Goal: Information Seeking & Learning: Learn about a topic

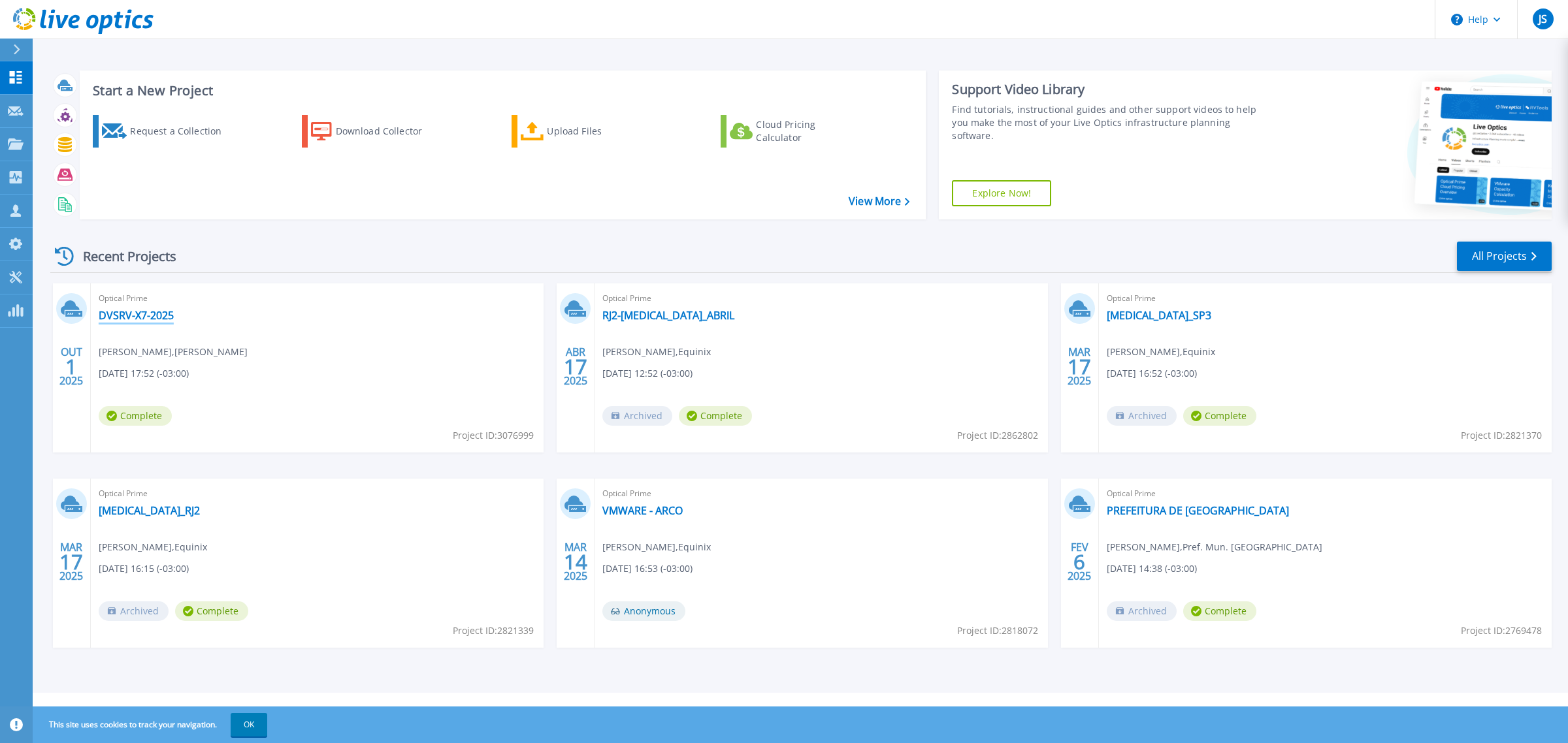
drag, startPoint x: 131, startPoint y: 321, endPoint x: 145, endPoint y: 322, distance: 14.0
click at [131, 321] on link "DVSRV-X7-2025" at bounding box center [136, 315] width 75 height 13
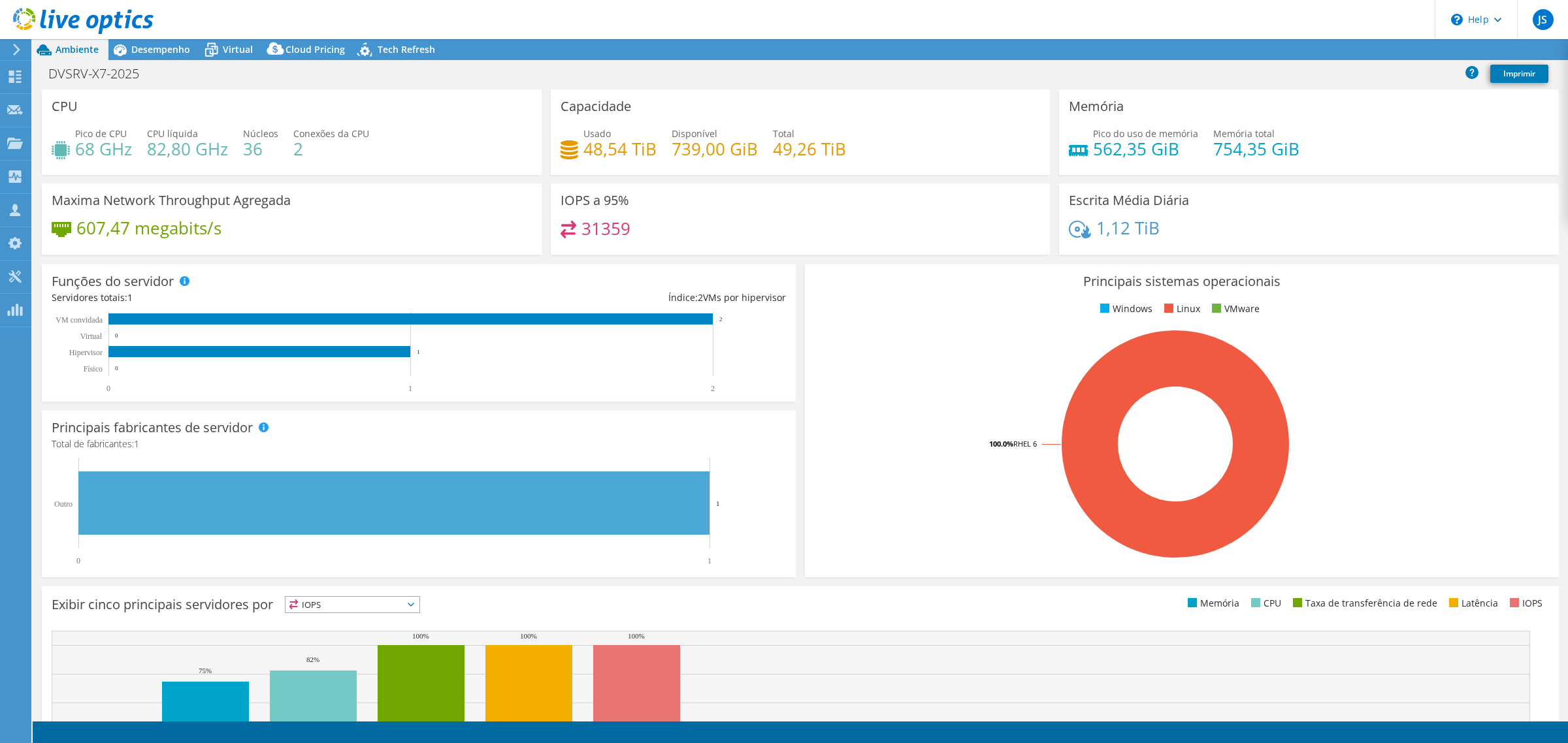
select select "USD"
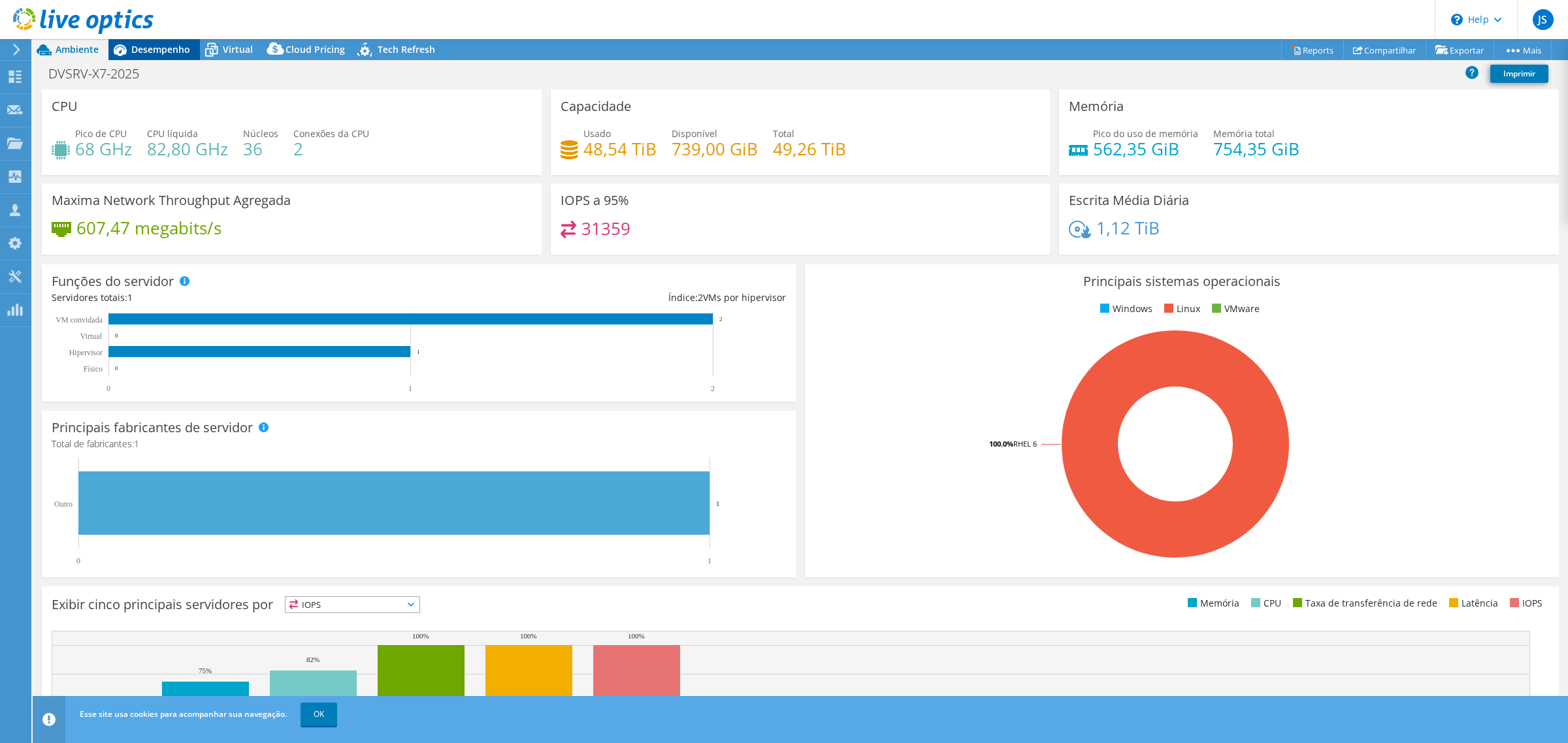
click at [154, 49] on span "Desempenho" at bounding box center [160, 49] width 58 height 12
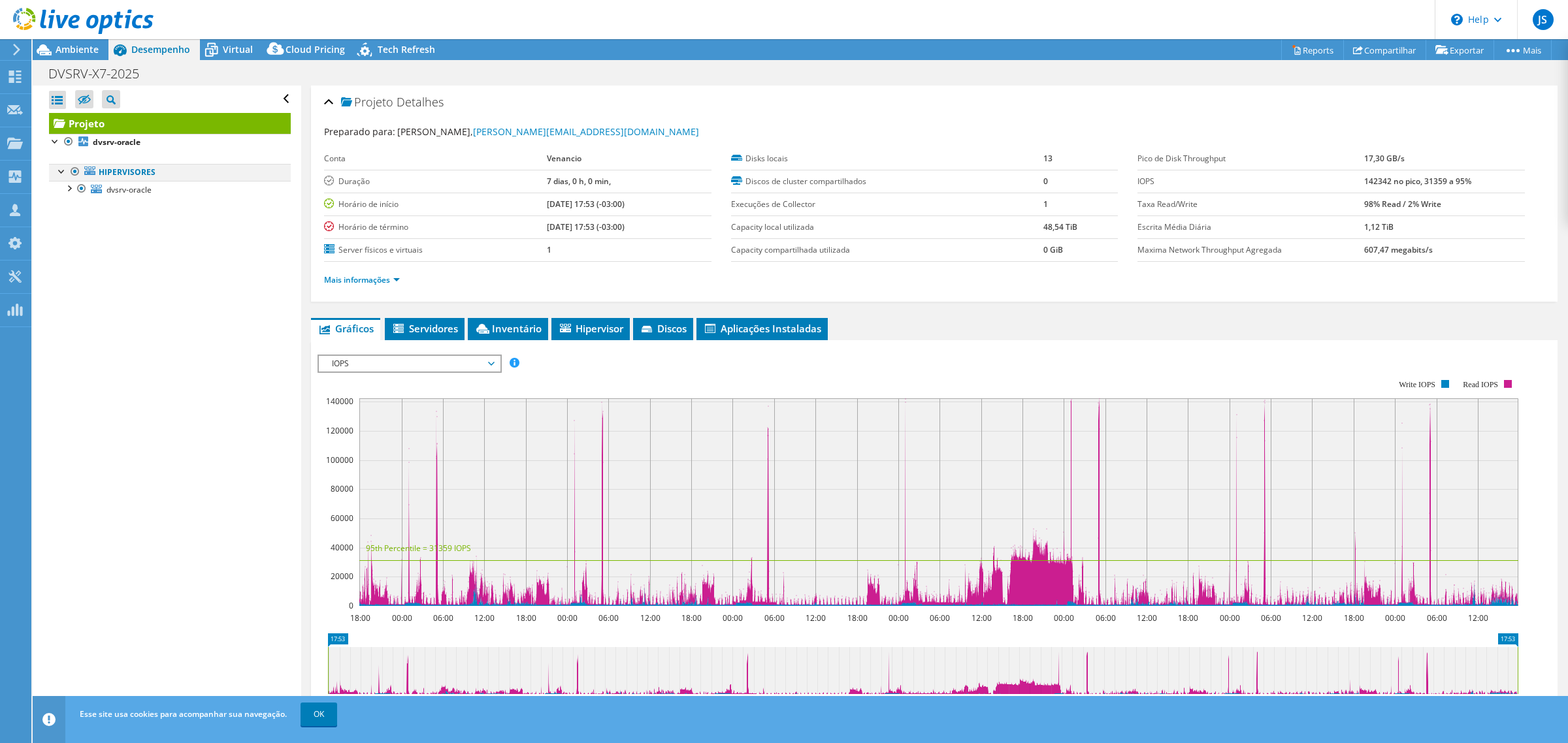
click at [60, 172] on div at bounding box center [62, 170] width 13 height 13
click at [60, 174] on div at bounding box center [62, 170] width 13 height 13
click at [71, 188] on div at bounding box center [68, 187] width 13 height 13
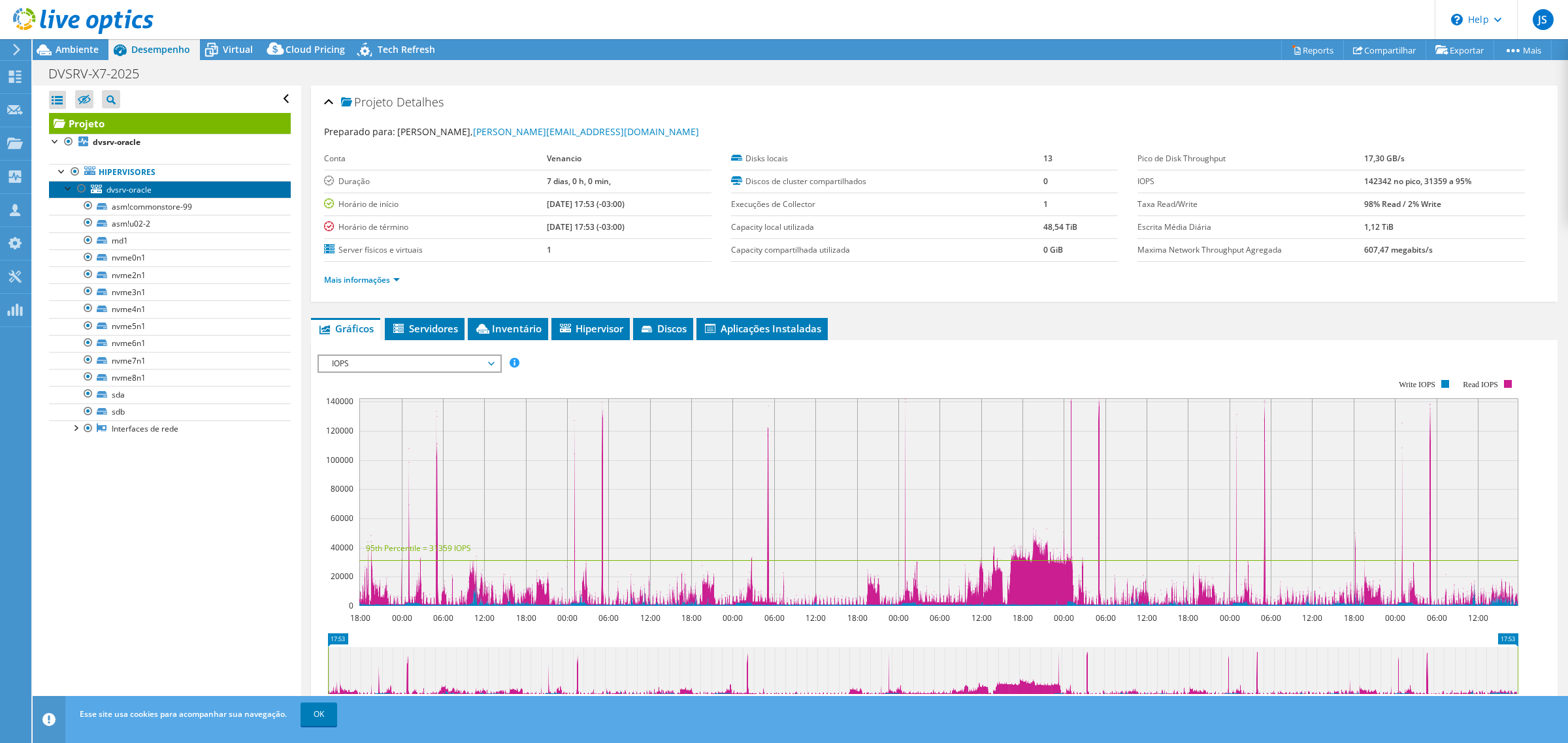
click at [176, 185] on link "dvsrv-oracle" at bounding box center [169, 189] width 241 height 17
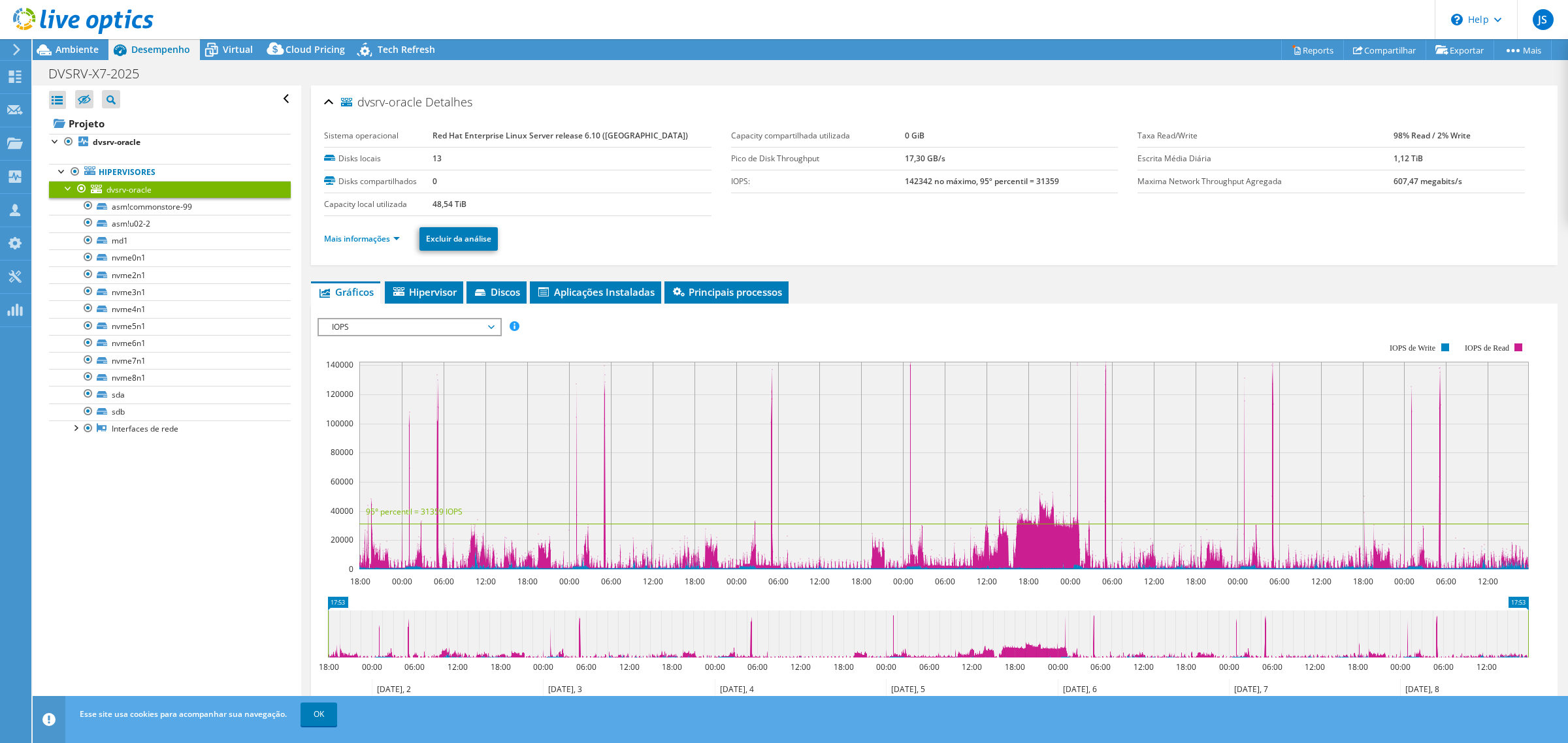
click at [67, 187] on div at bounding box center [68, 187] width 13 height 13
click at [66, 188] on div at bounding box center [68, 187] width 13 height 13
click at [224, 46] on span "Virtual" at bounding box center [238, 49] width 30 height 12
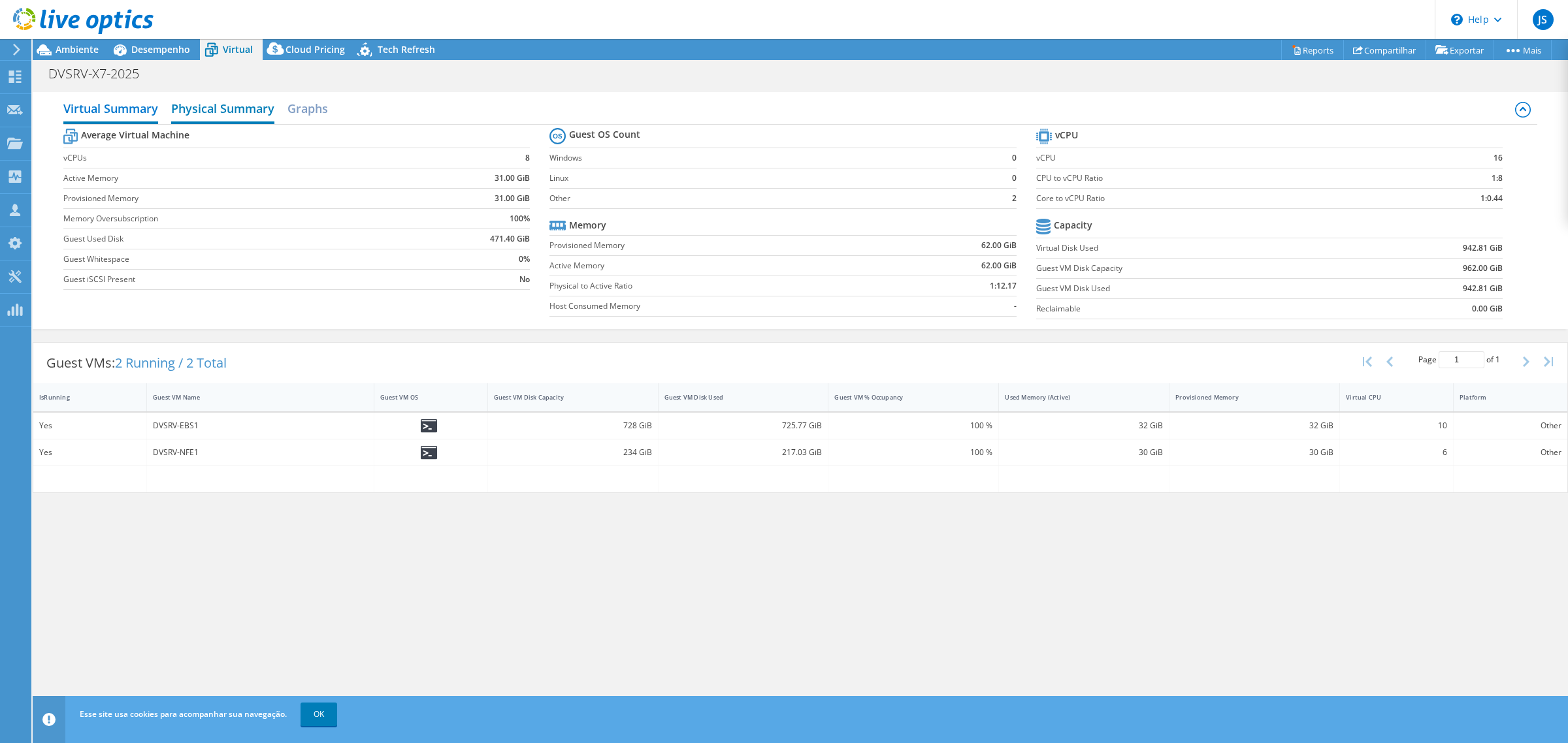
click at [209, 115] on h2 "Physical Summary" at bounding box center [223, 109] width 103 height 29
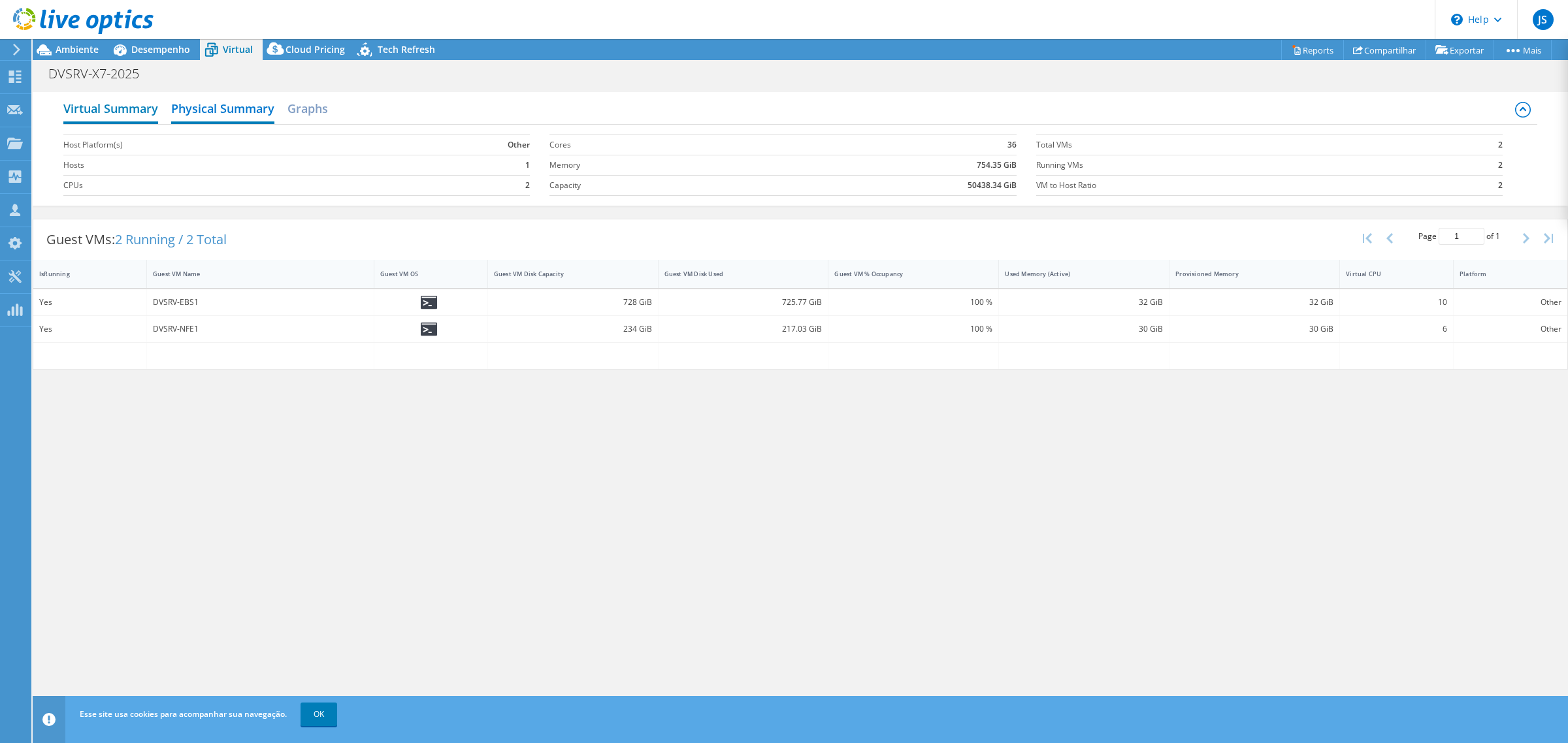
click at [139, 111] on h2 "Virtual Summary" at bounding box center [110, 109] width 95 height 29
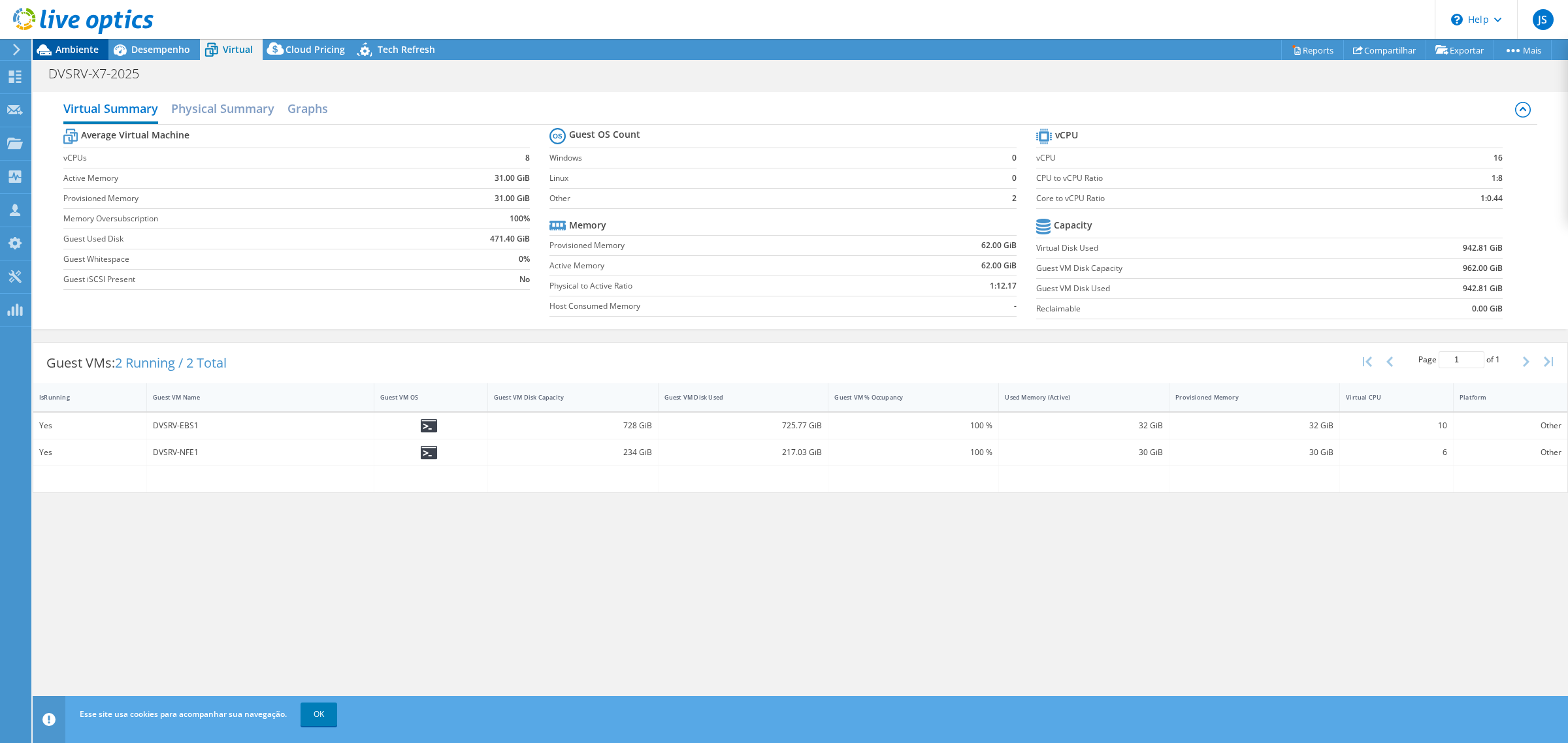
click at [73, 47] on span "Ambiente" at bounding box center [77, 49] width 43 height 12
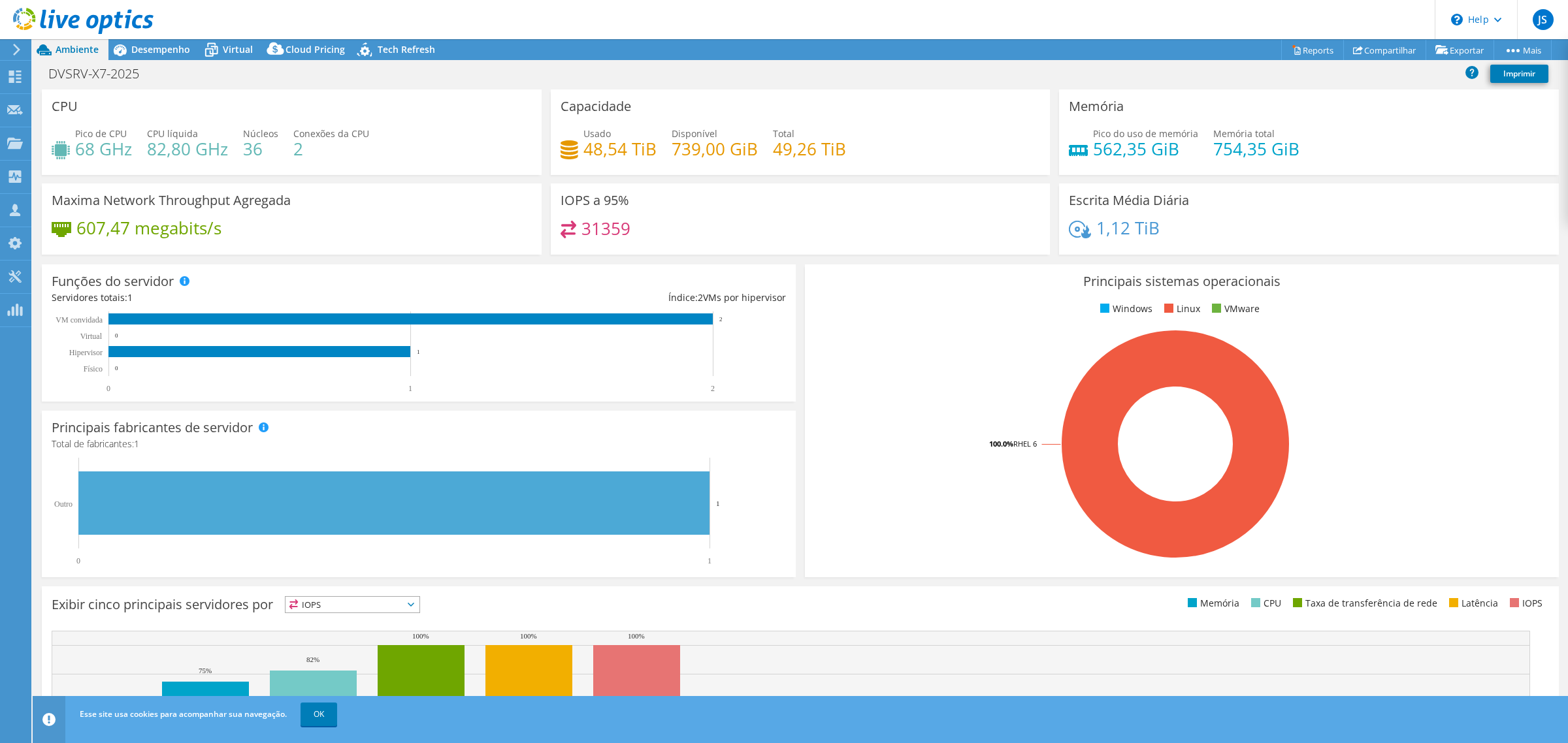
drag, startPoint x: 941, startPoint y: 165, endPoint x: 1078, endPoint y: 162, distance: 137.0
click at [1078, 162] on div "CPU Pico de CPU 68 GHz CPU líquida 82,80 GHz Núcleos 36 Conexões da CPU 2 Capac…" at bounding box center [800, 177] width 1526 height 174
click at [207, 148] on h4 "82,80 GHz" at bounding box center [187, 148] width 81 height 14
drag, startPoint x: 312, startPoint y: 155, endPoint x: 272, endPoint y: 149, distance: 40.4
click at [272, 149] on div "Pico de CPU 68 GHz CPU líquida 82,80 GHz Núcleos 36 Conexões da CPU 2" at bounding box center [292, 148] width 480 height 42
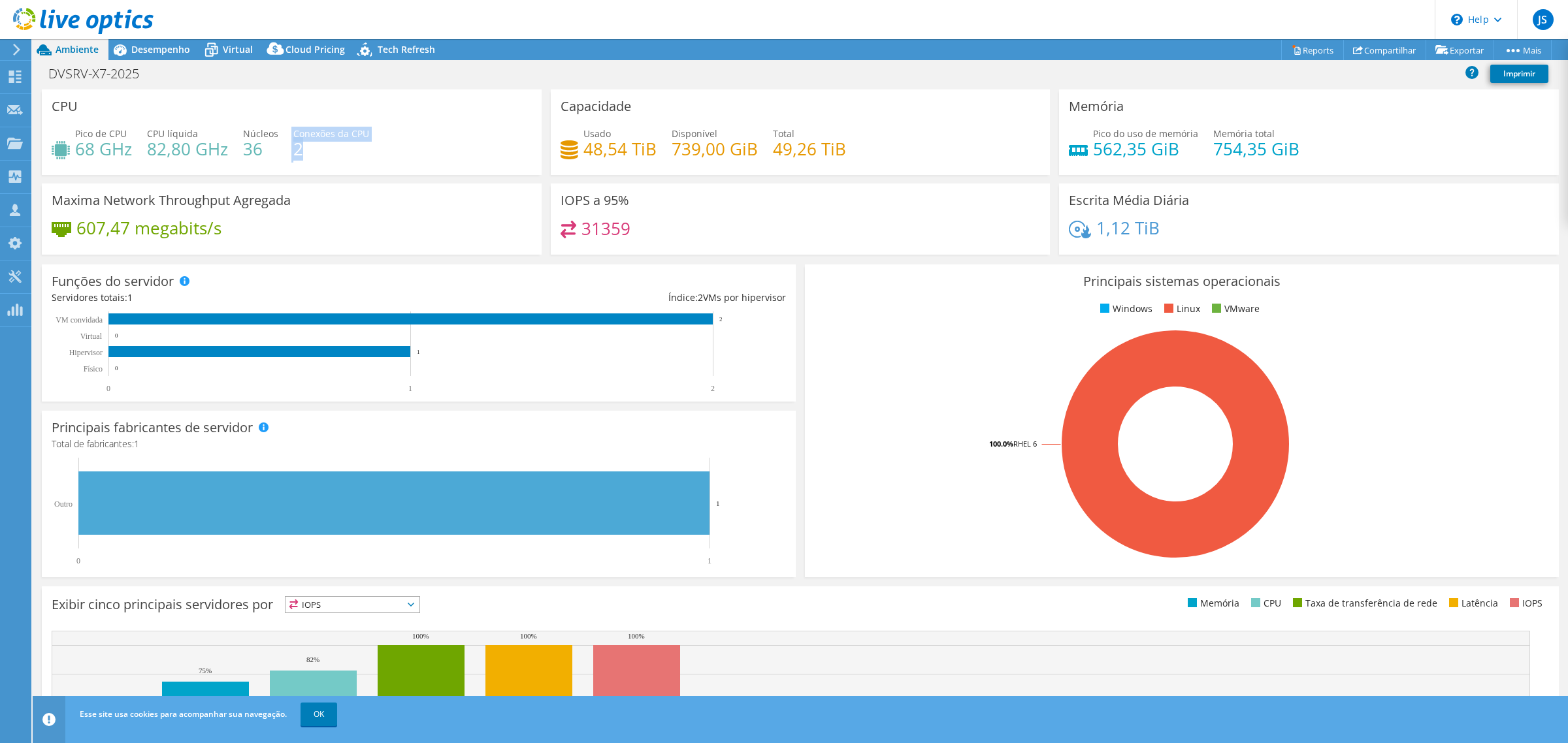
click at [267, 170] on div "CPU Pico de CPU 68 GHz CPU líquida 82,80 GHz Núcleos 36 Conexões da CPU 2" at bounding box center [291, 133] width 500 height 86
click at [250, 149] on h4 "36" at bounding box center [260, 148] width 35 height 14
click at [164, 56] on div "Desempenho" at bounding box center [154, 50] width 92 height 21
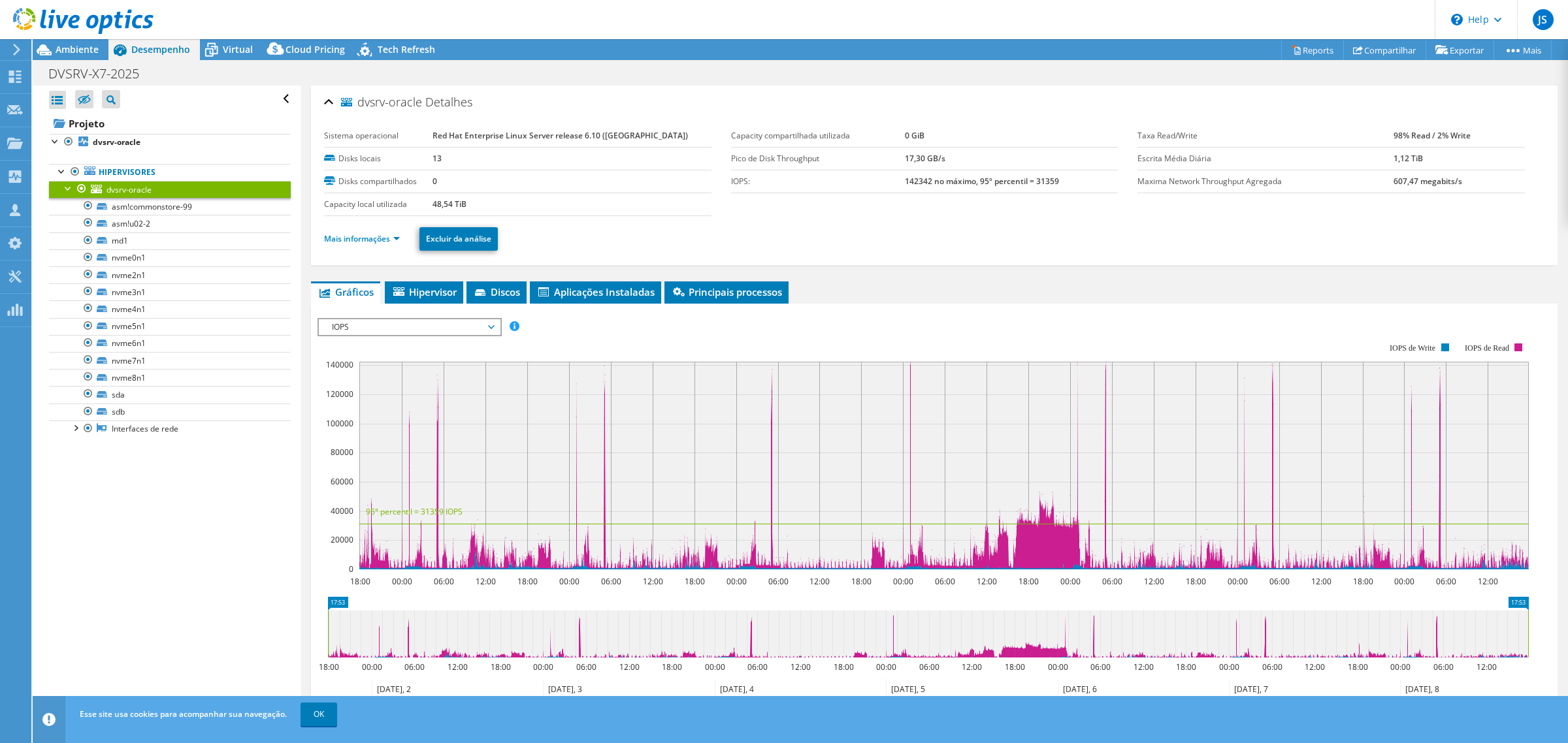
click at [146, 190] on span "dvsrv-oracle" at bounding box center [129, 190] width 45 height 11
click at [390, 236] on link "Mais informações" at bounding box center [362, 239] width 75 height 11
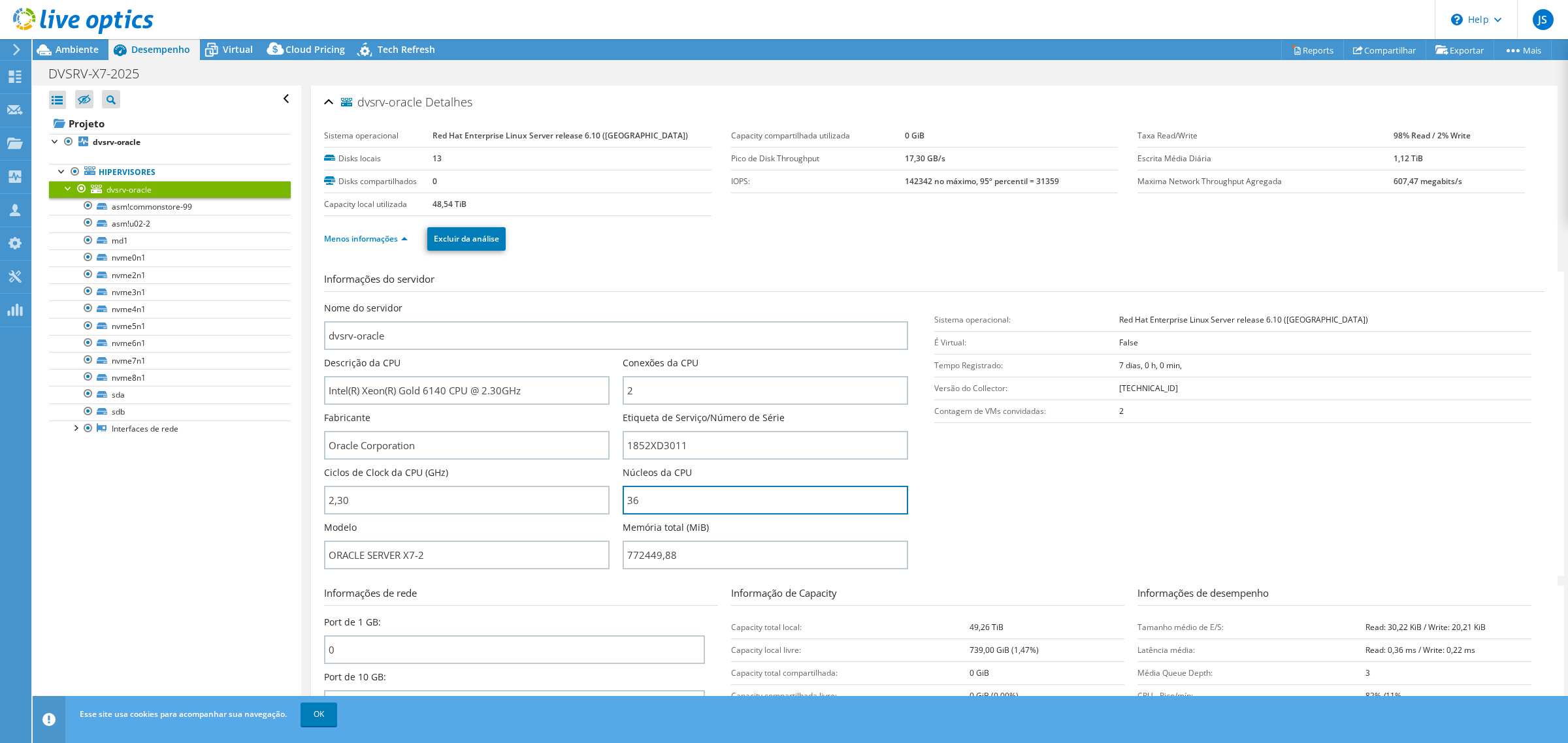
drag, startPoint x: 655, startPoint y: 504, endPoint x: 608, endPoint y: 500, distance: 47.2
click at [608, 302] on div "Nome do servidor dvsrv-oracle Descrição da CPU Intel(R) Xeon(R) Gold 6140 CPU @…" at bounding box center [623, 302] width 597 height 0
click at [993, 484] on section "Informações do servidor Nome do servidor dvsrv-oracle Descrição da CPU Intel(R)…" at bounding box center [938, 424] width 1227 height 305
drag, startPoint x: 747, startPoint y: 511, endPoint x: 605, endPoint y: 516, distance: 142.1
click at [611, 302] on div "Nome do servidor dvsrv-oracle Descrição da CPU Intel(R) Xeon(R) Gold 6140 CPU @…" at bounding box center [623, 302] width 597 height 0
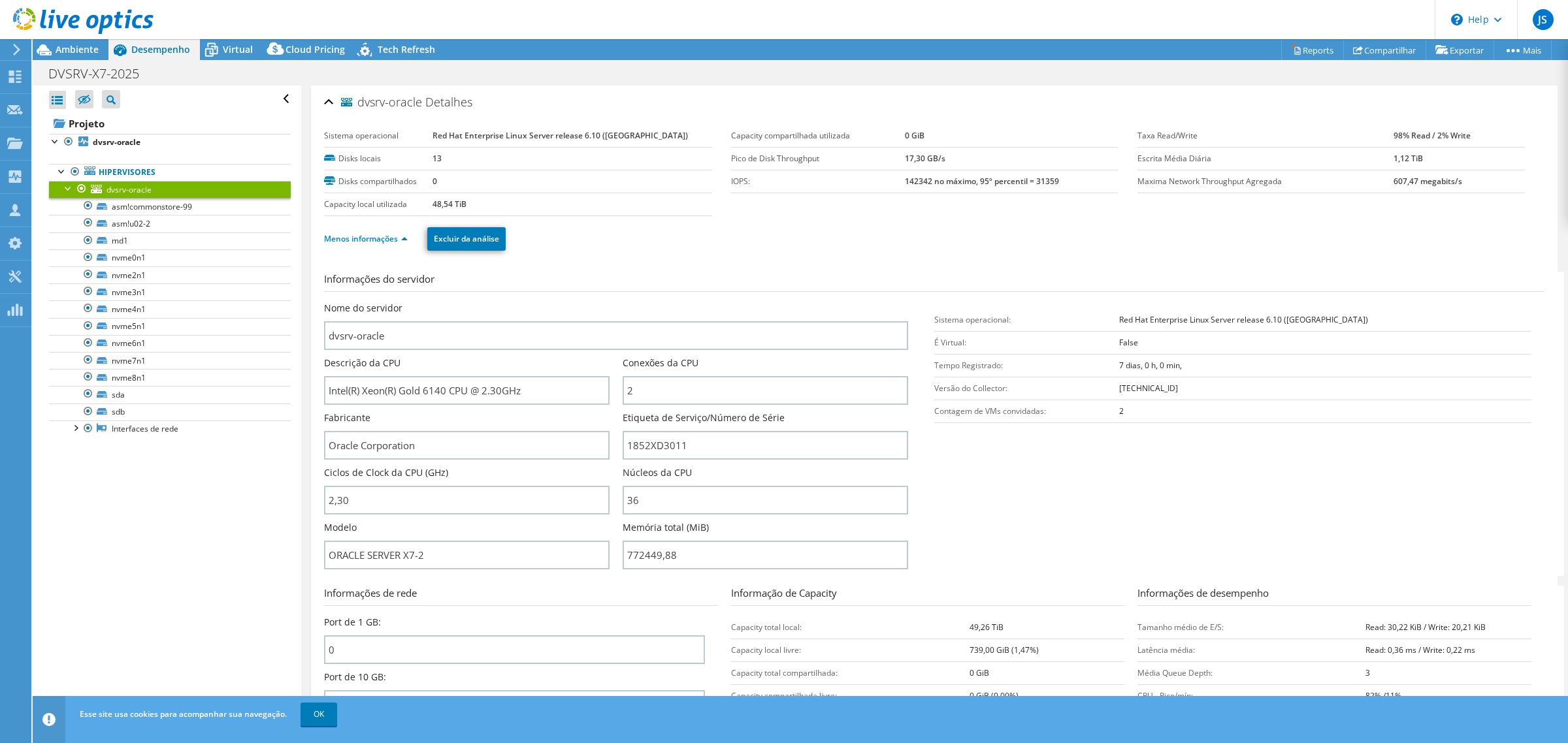
click at [1085, 525] on section "Informações do servidor Nome do servidor dvsrv-oracle Descrição da CPU Intel(R)…" at bounding box center [938, 424] width 1227 height 305
drag, startPoint x: 439, startPoint y: 554, endPoint x: 322, endPoint y: 557, distance: 117.0
click at [324, 557] on div "dvsrv-oracle Detalhes Sistema operacional Red Hat Enterprise Linux Server relea…" at bounding box center [934, 472] width 1246 height 772
click at [1069, 517] on section "Informações do servidor Nome do servidor dvsrv-oracle Descrição da CPU Intel(R)…" at bounding box center [938, 424] width 1227 height 305
click at [520, 250] on ul "Menos informações Excluir da análise" at bounding box center [934, 237] width 1221 height 27
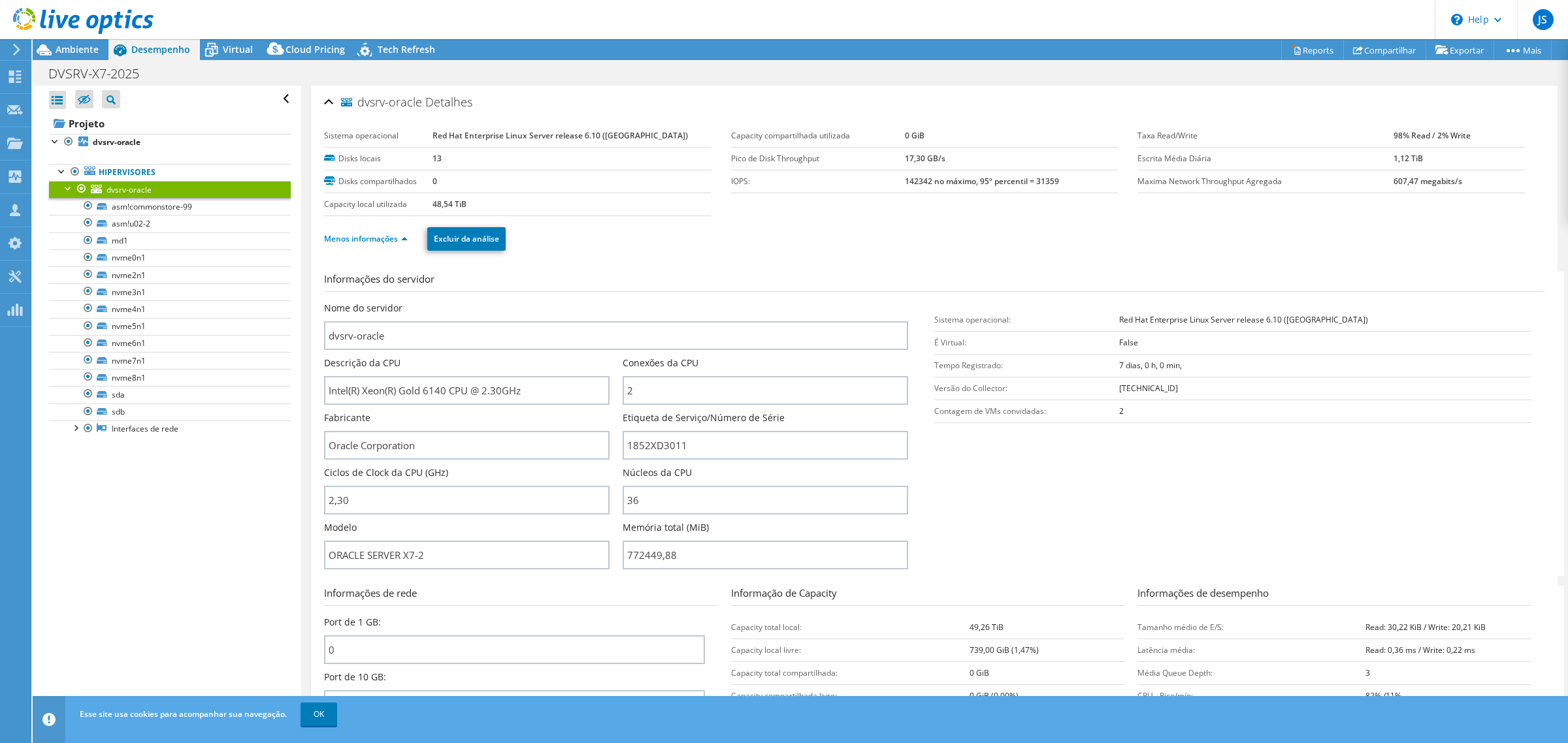
click at [641, 256] on div "Menos informações Excluir da análise" at bounding box center [934, 239] width 1221 height 46
click at [59, 171] on div at bounding box center [62, 170] width 13 height 13
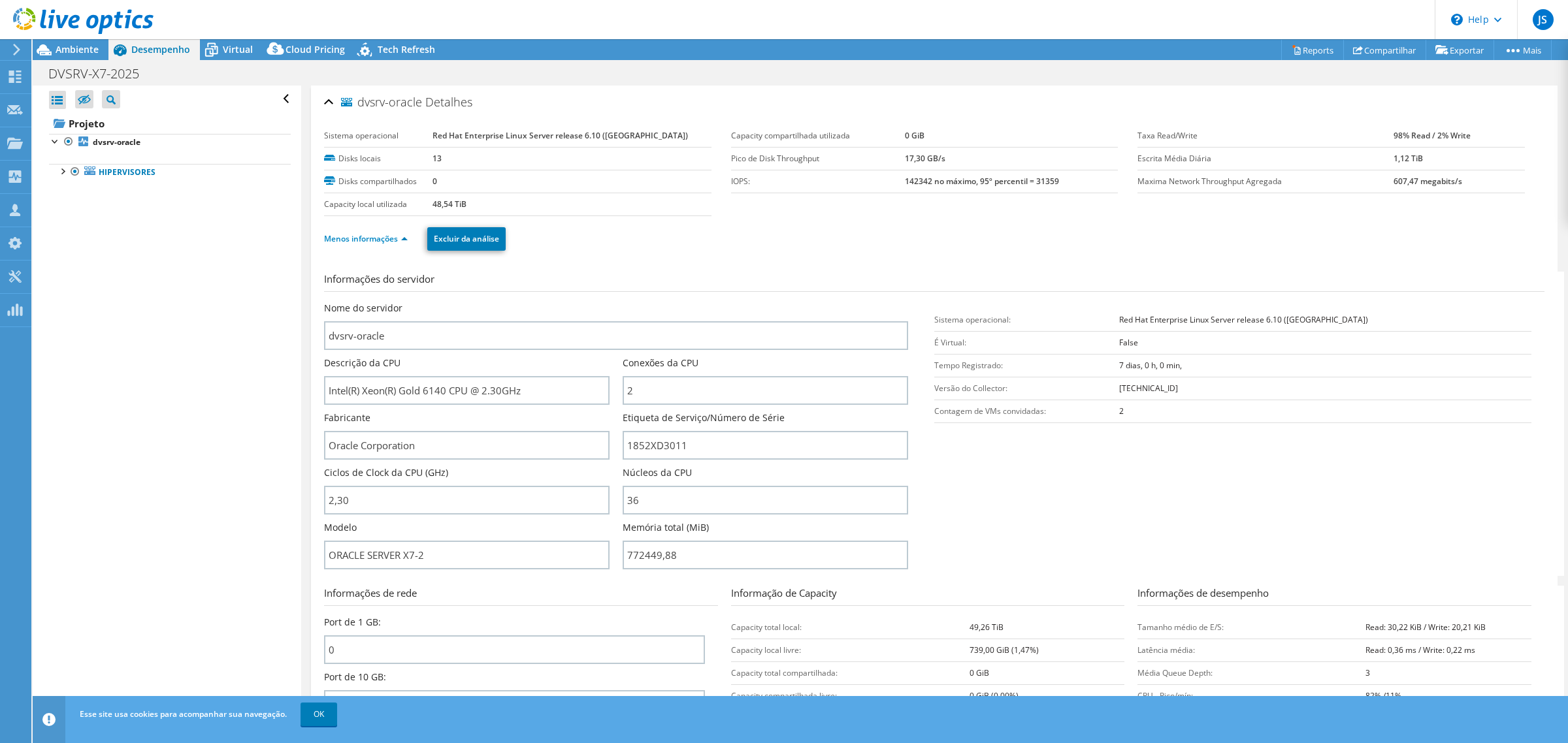
click at [841, 237] on ul "Menos informações Excluir da análise" at bounding box center [934, 237] width 1221 height 27
click at [80, 47] on span "Ambiente" at bounding box center [77, 49] width 43 height 12
